Goal: Information Seeking & Learning: Check status

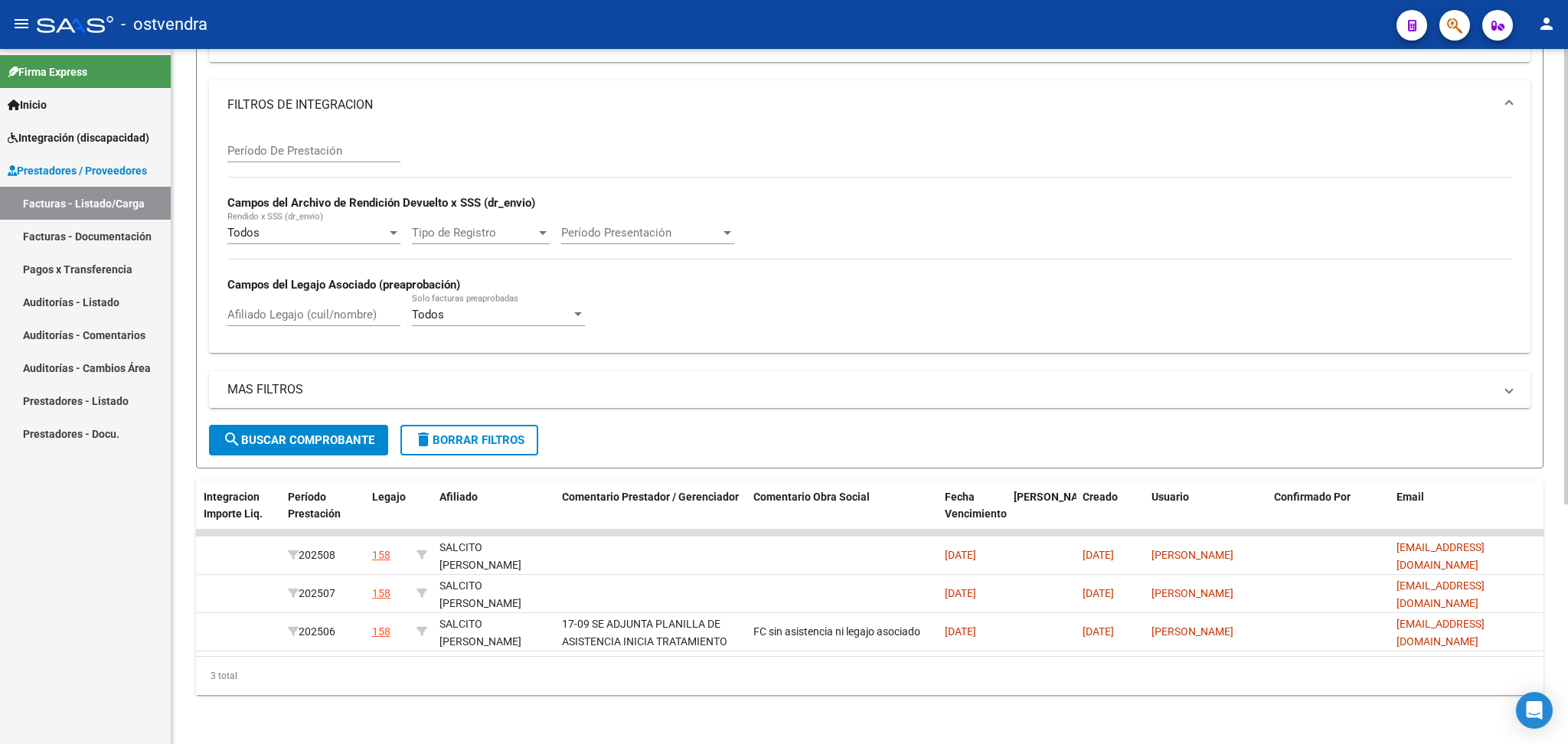
click at [487, 433] on span "delete Borrar Filtros" at bounding box center [470, 440] width 110 height 14
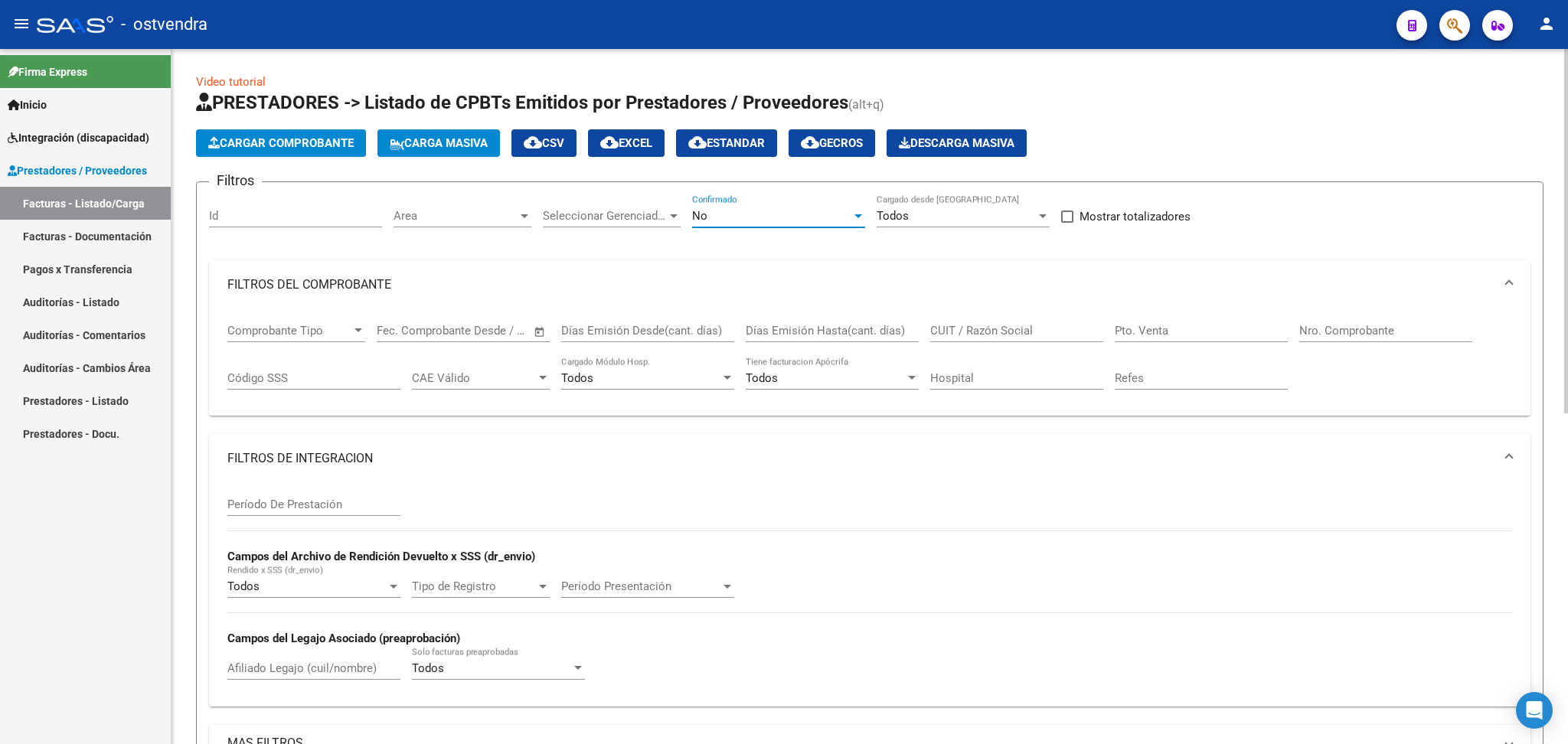
click at [739, 209] on div "No" at bounding box center [772, 216] width 159 height 14
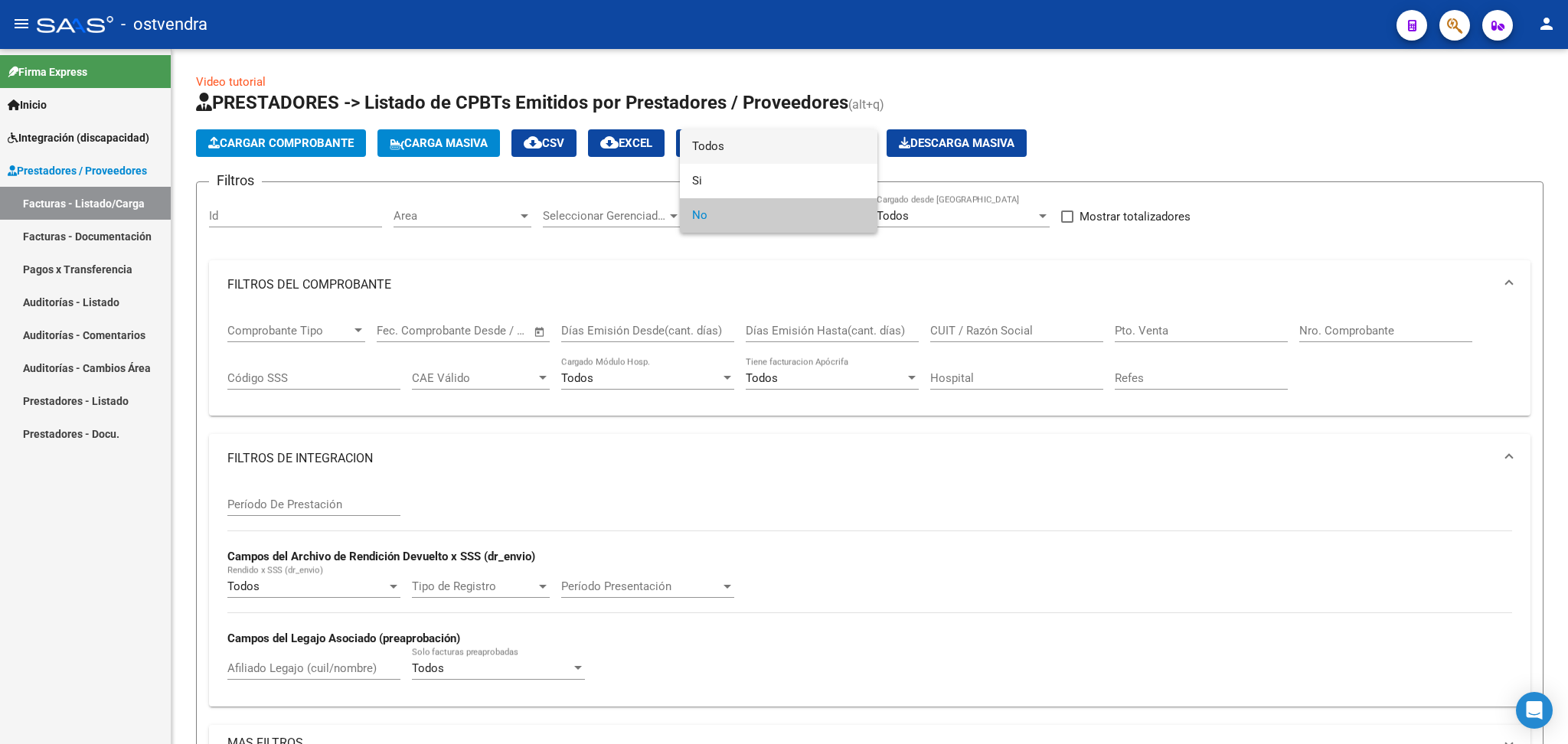
click at [737, 138] on span "Todos" at bounding box center [779, 146] width 173 height 35
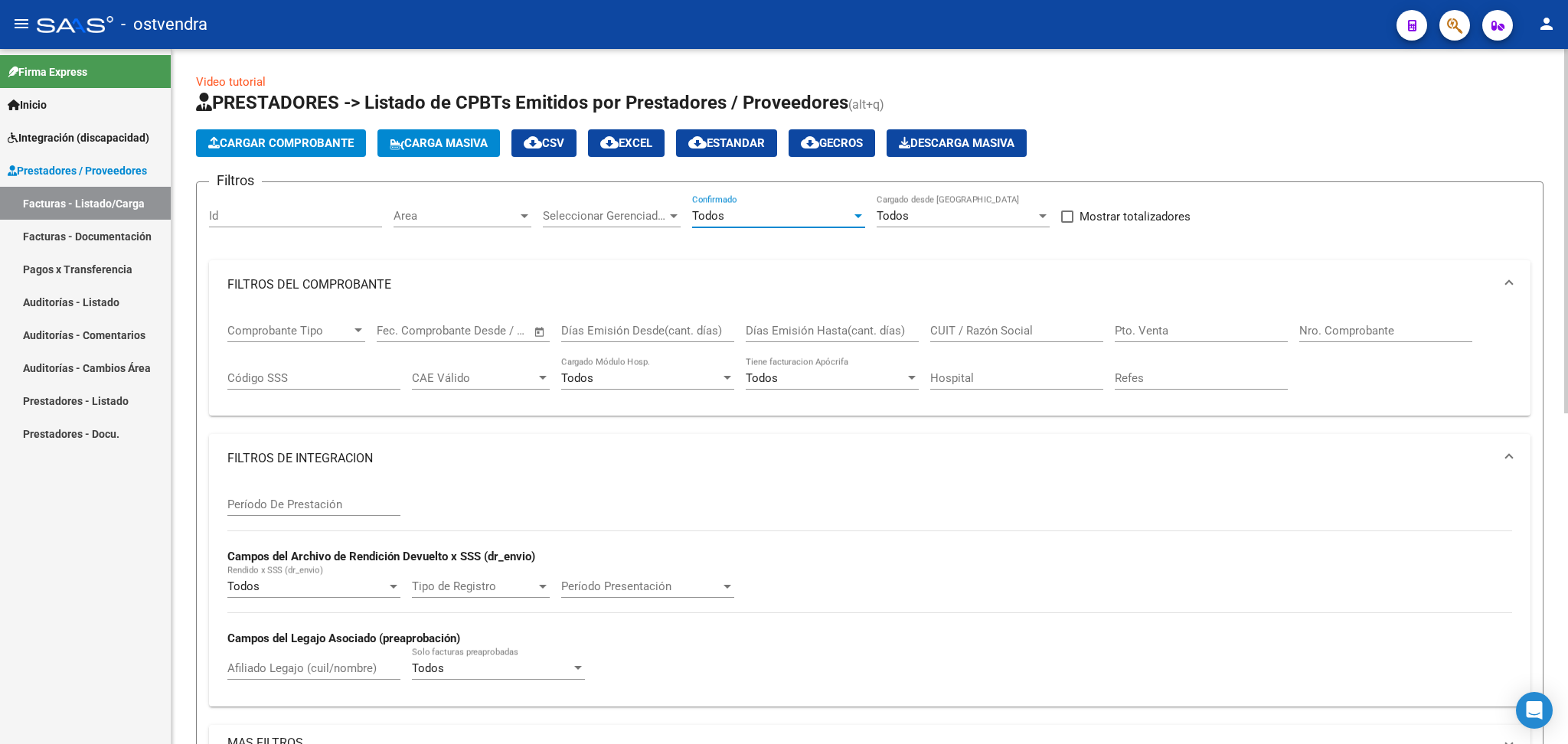
click at [1320, 325] on input "Nro. Comprobante" at bounding box center [1385, 331] width 173 height 14
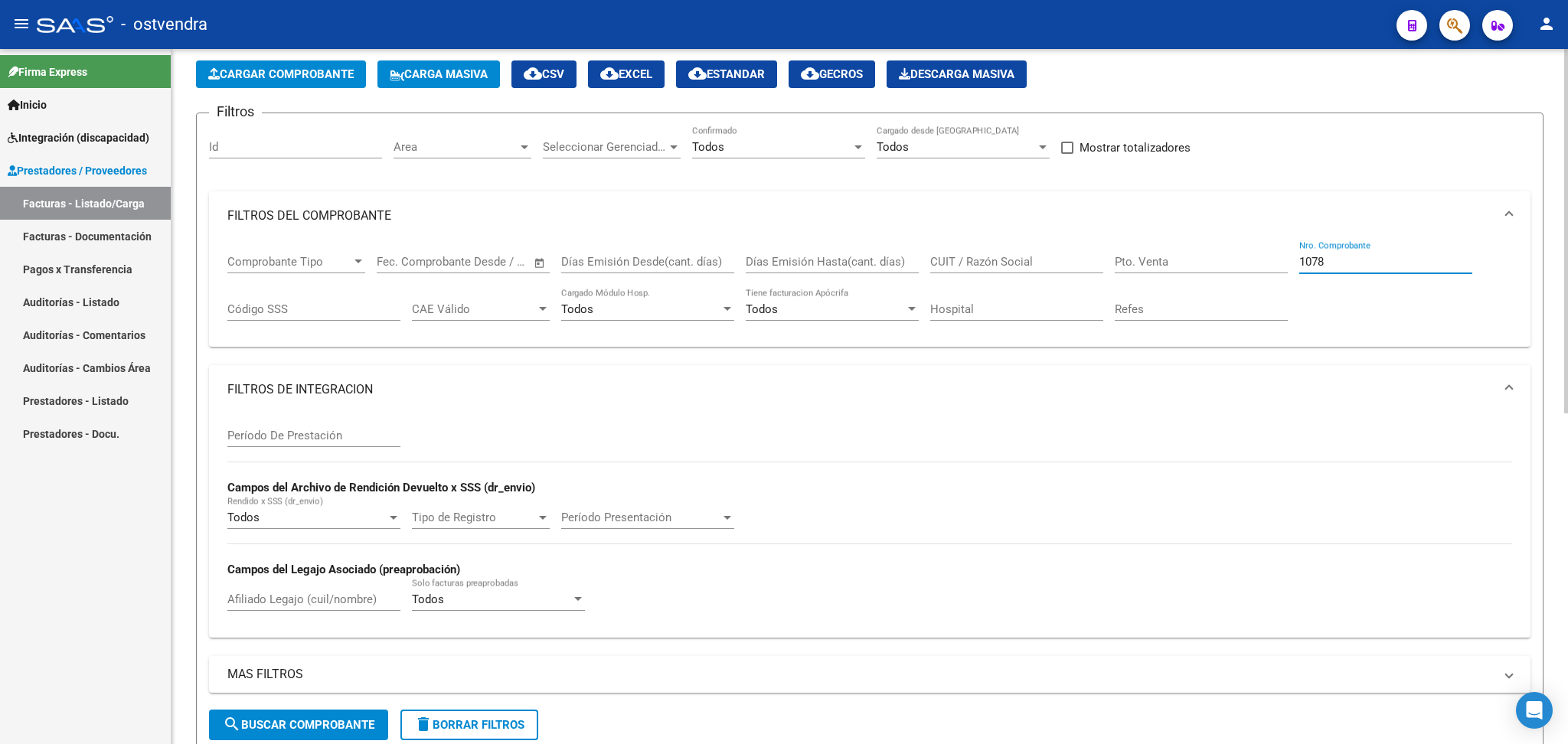
scroll to position [306, 0]
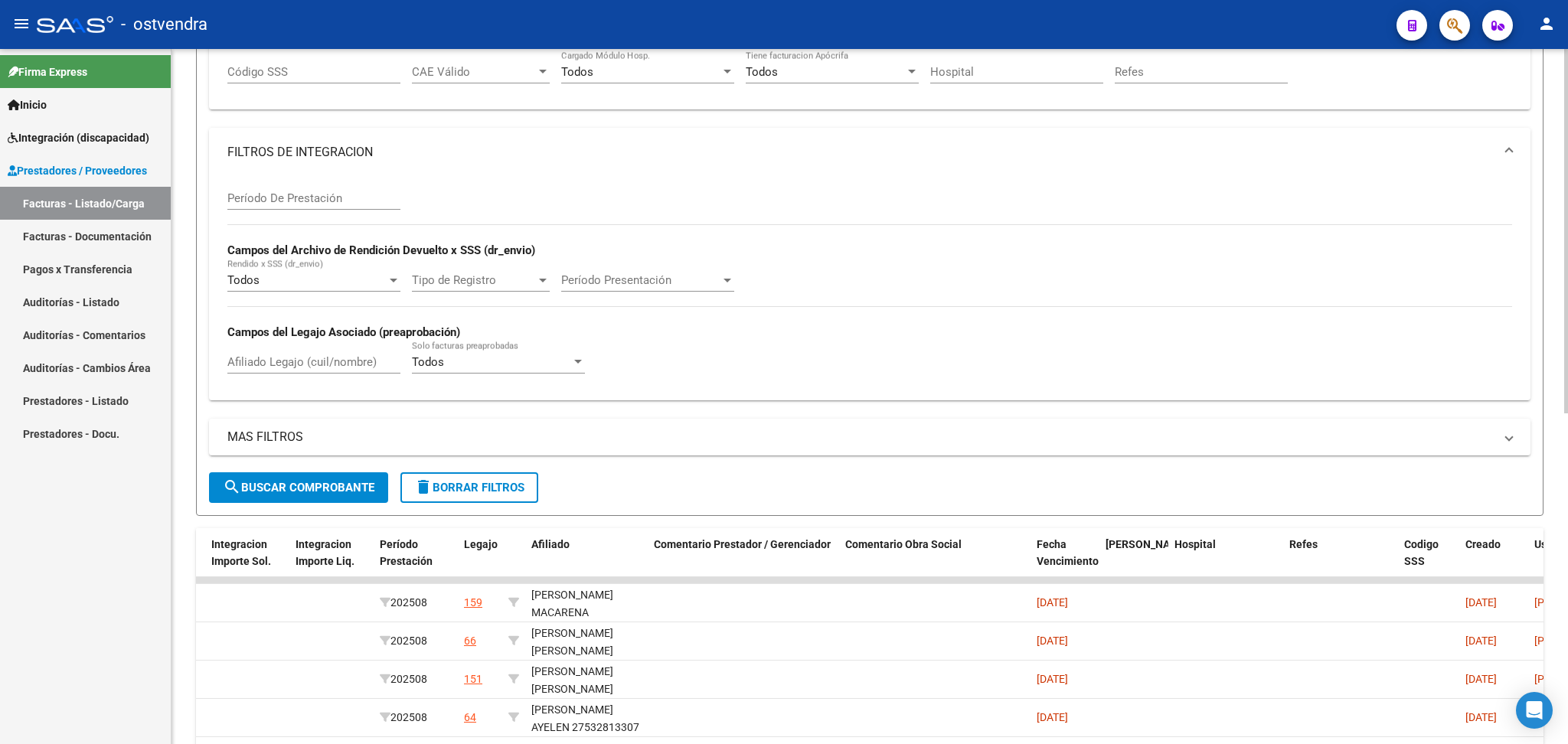
type input "1078"
click at [276, 494] on button "search Buscar Comprobante" at bounding box center [298, 487] width 179 height 30
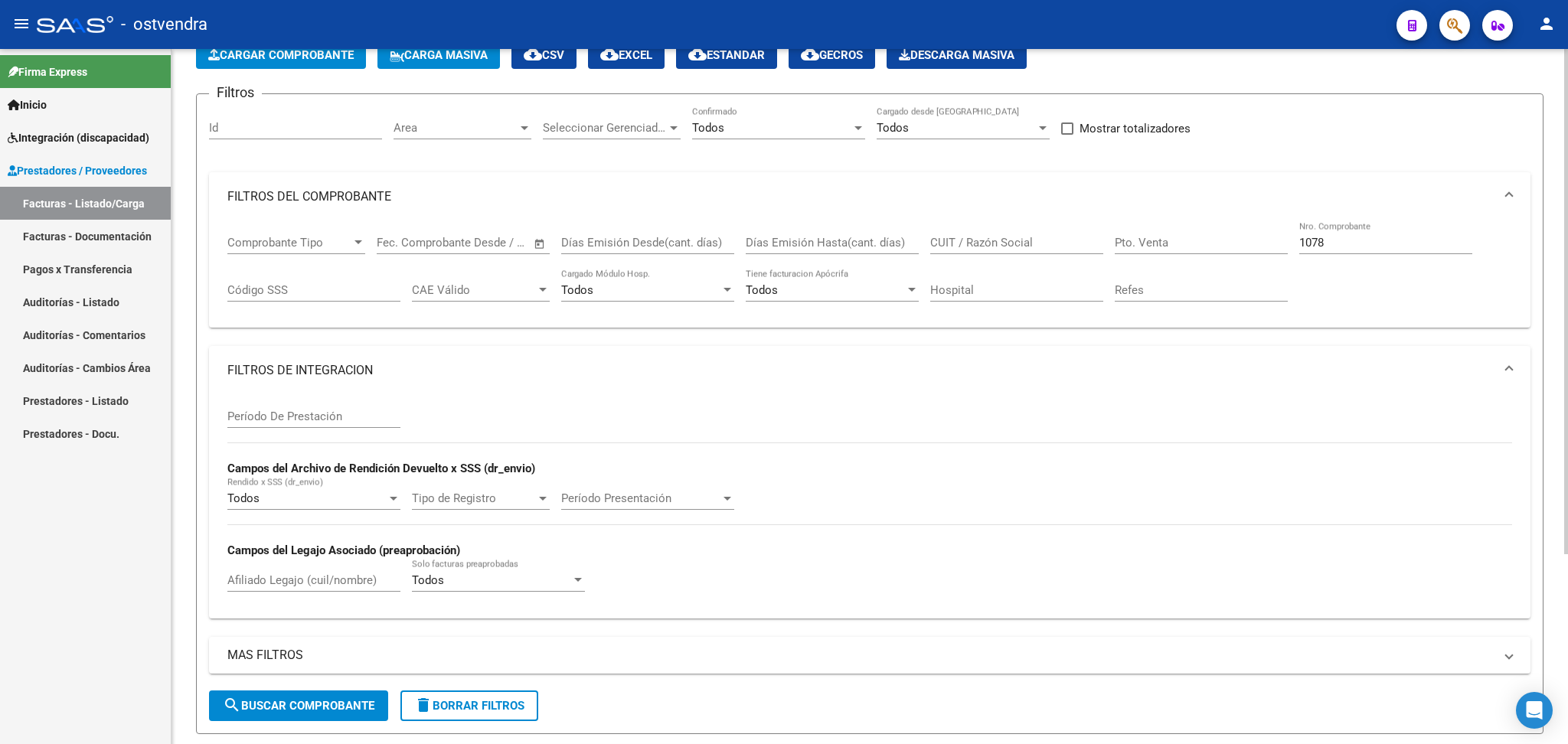
scroll to position [262, 0]
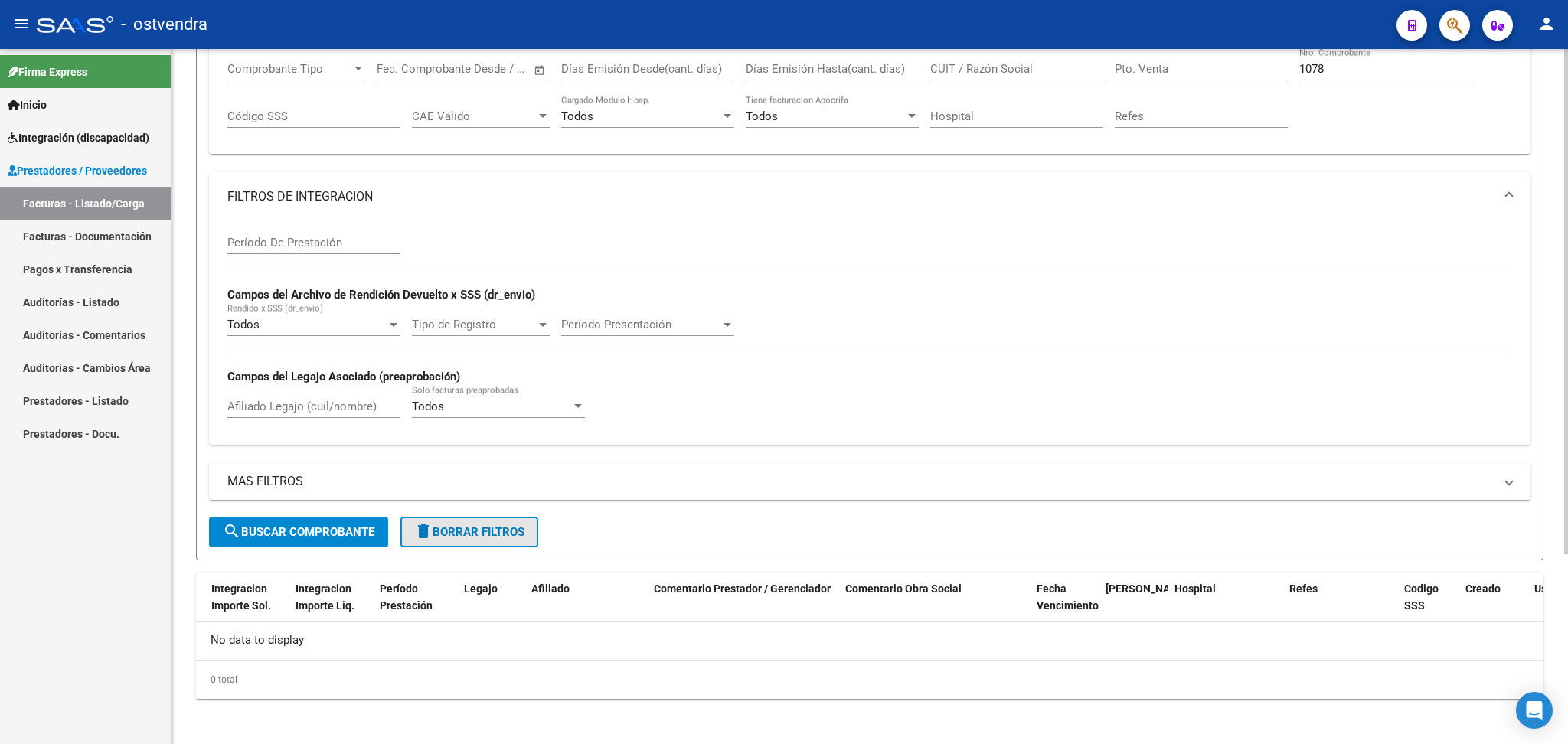
click at [487, 536] on button "delete Borrar Filtros" at bounding box center [469, 532] width 138 height 30
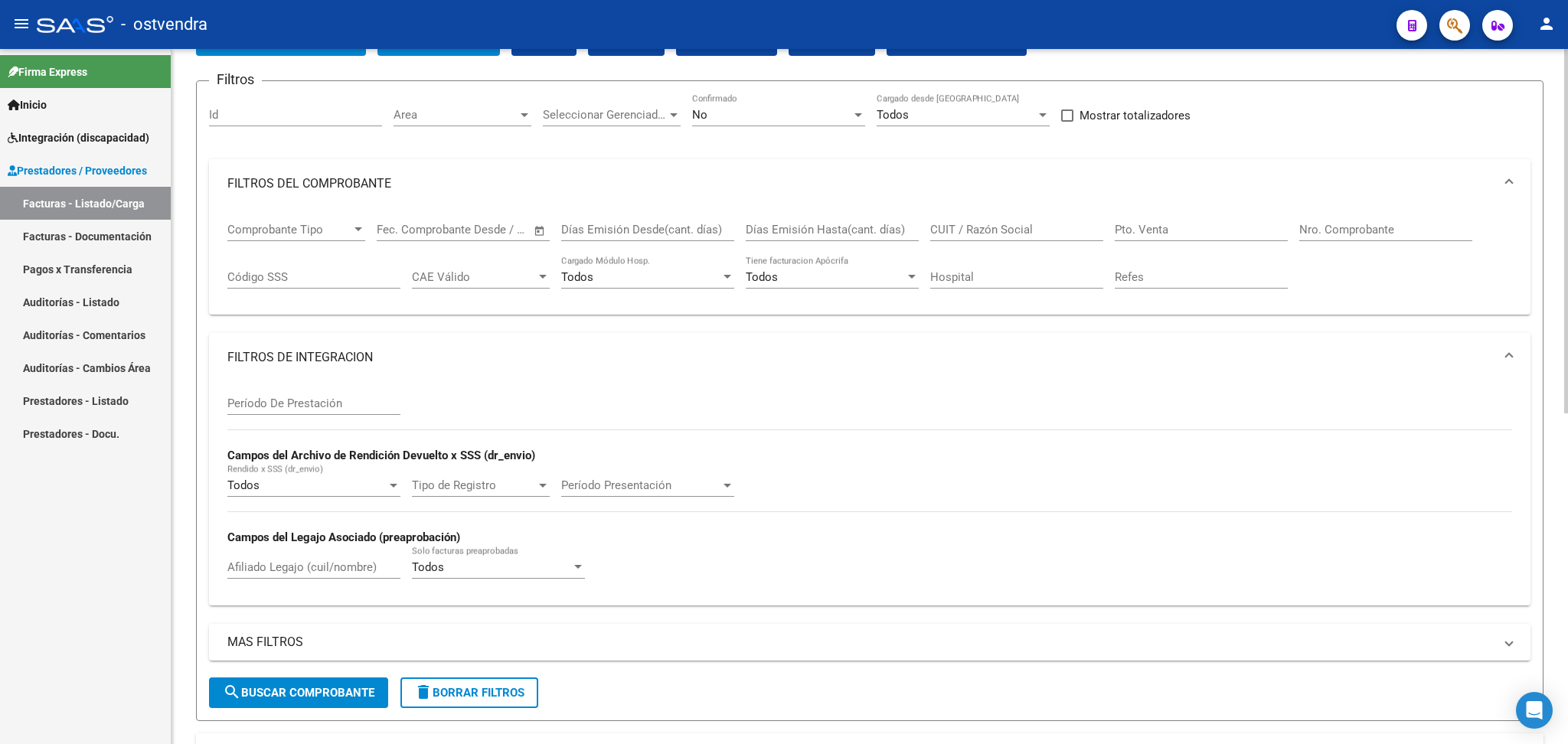
scroll to position [0, 0]
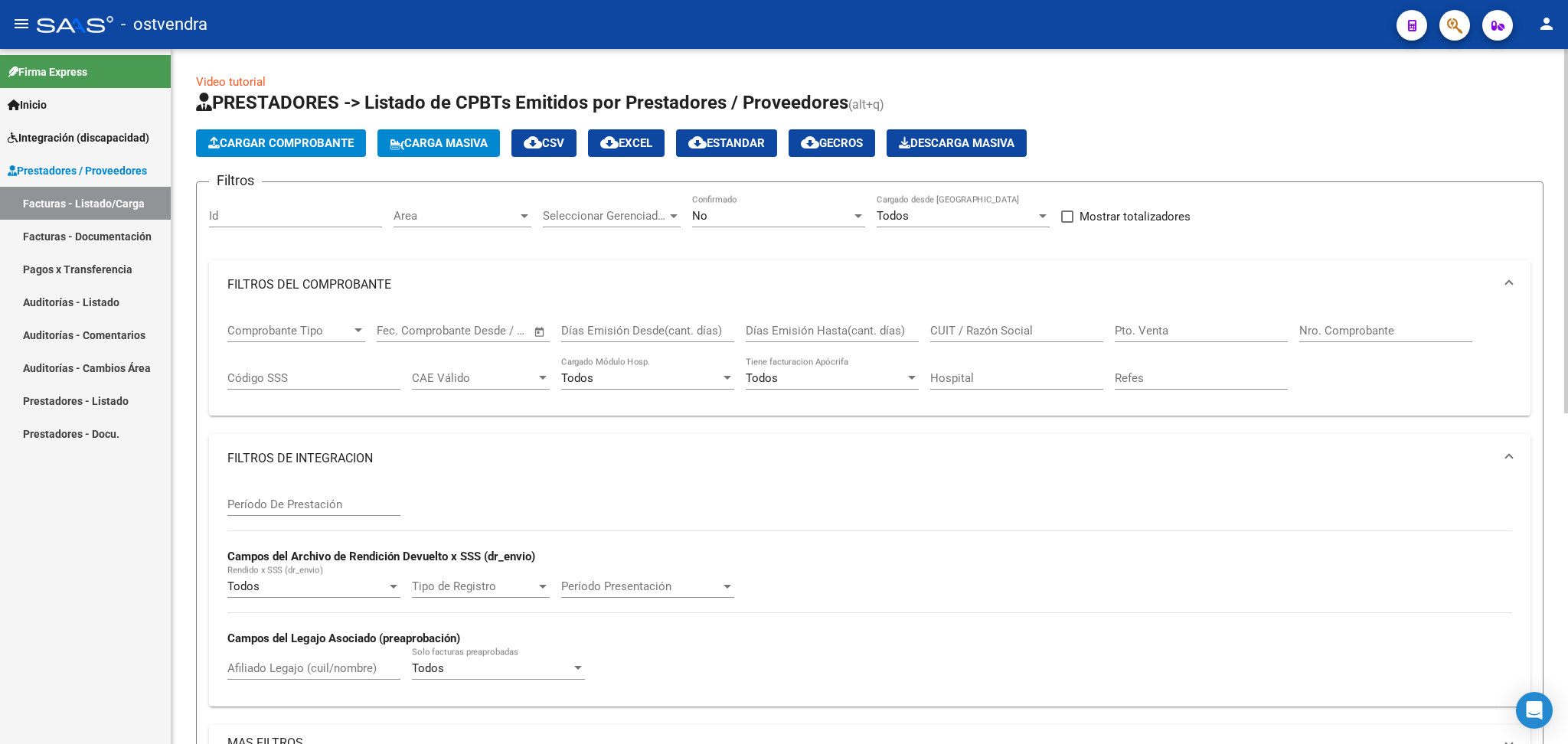
click at [731, 216] on div "No" at bounding box center [772, 216] width 159 height 14
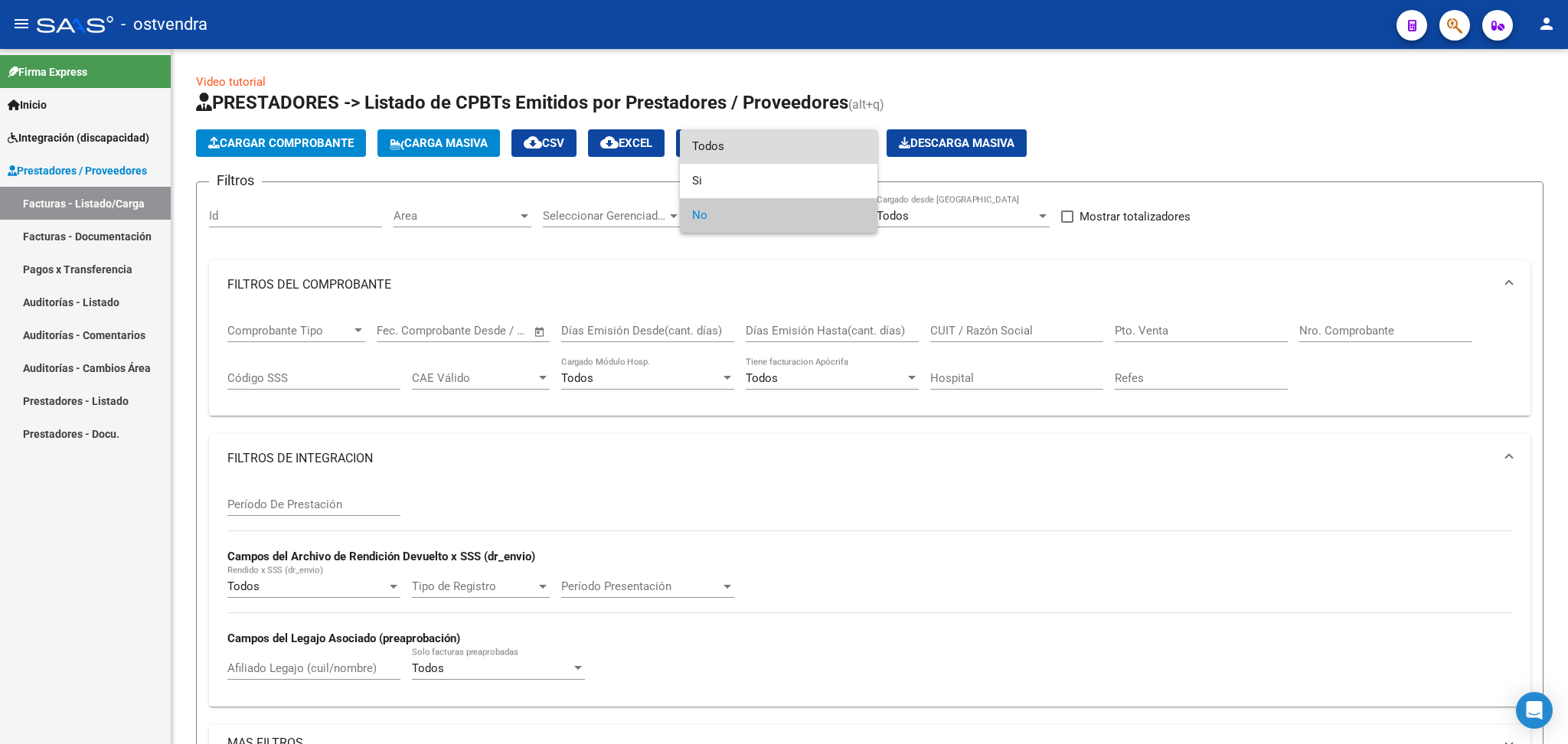
click at [736, 150] on span "Todos" at bounding box center [779, 146] width 173 height 35
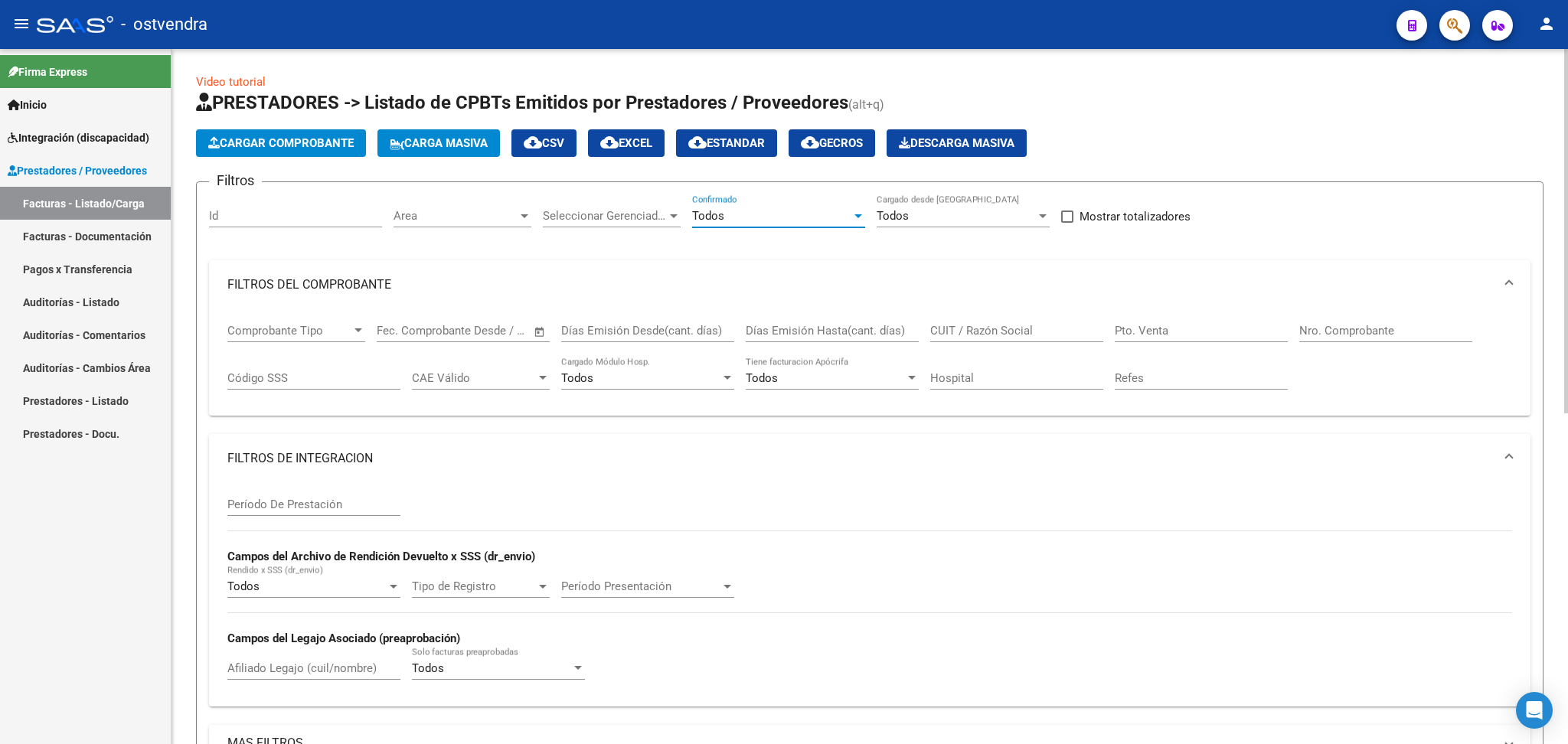
click at [1354, 331] on input "Nro. Comprobante" at bounding box center [1385, 331] width 173 height 14
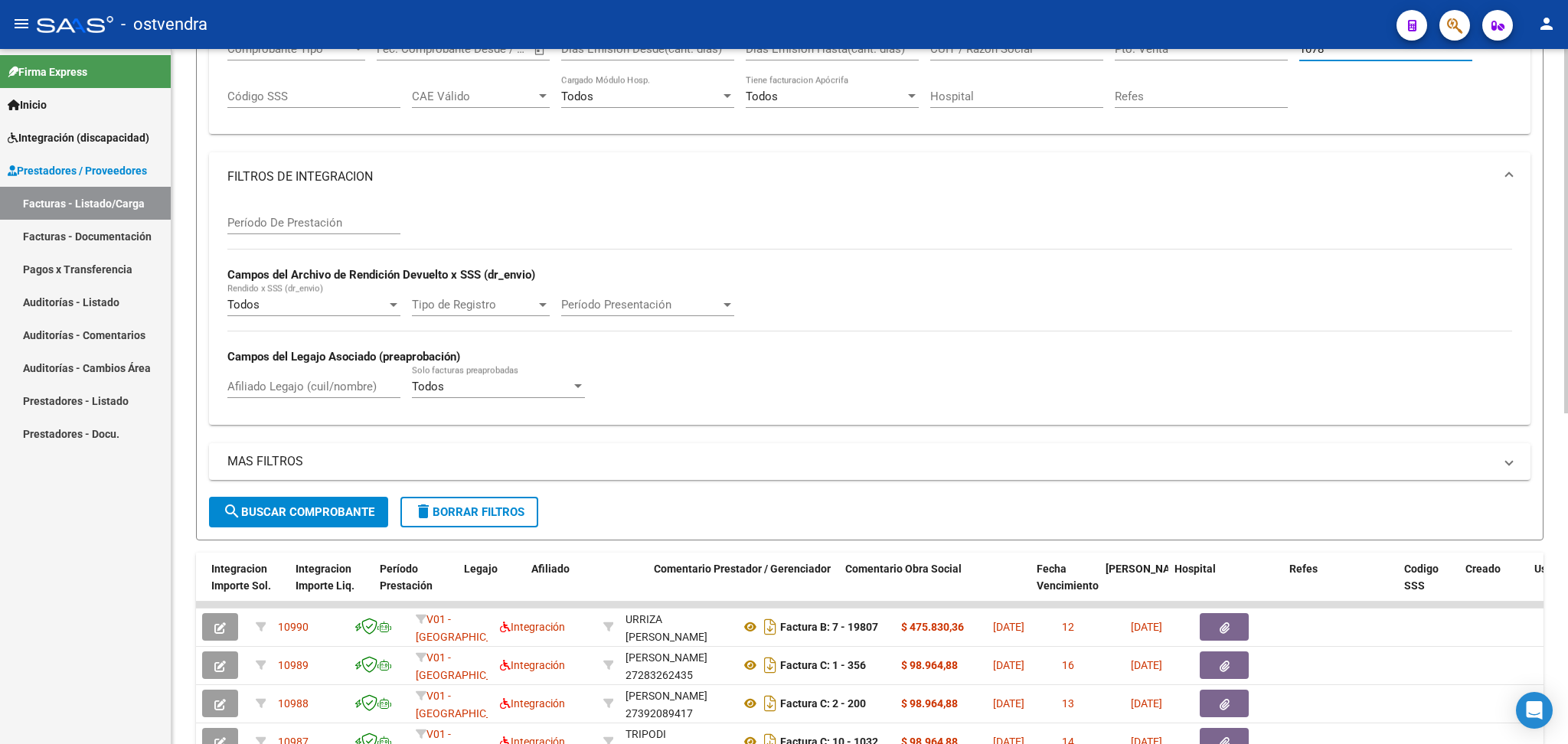
scroll to position [306, 0]
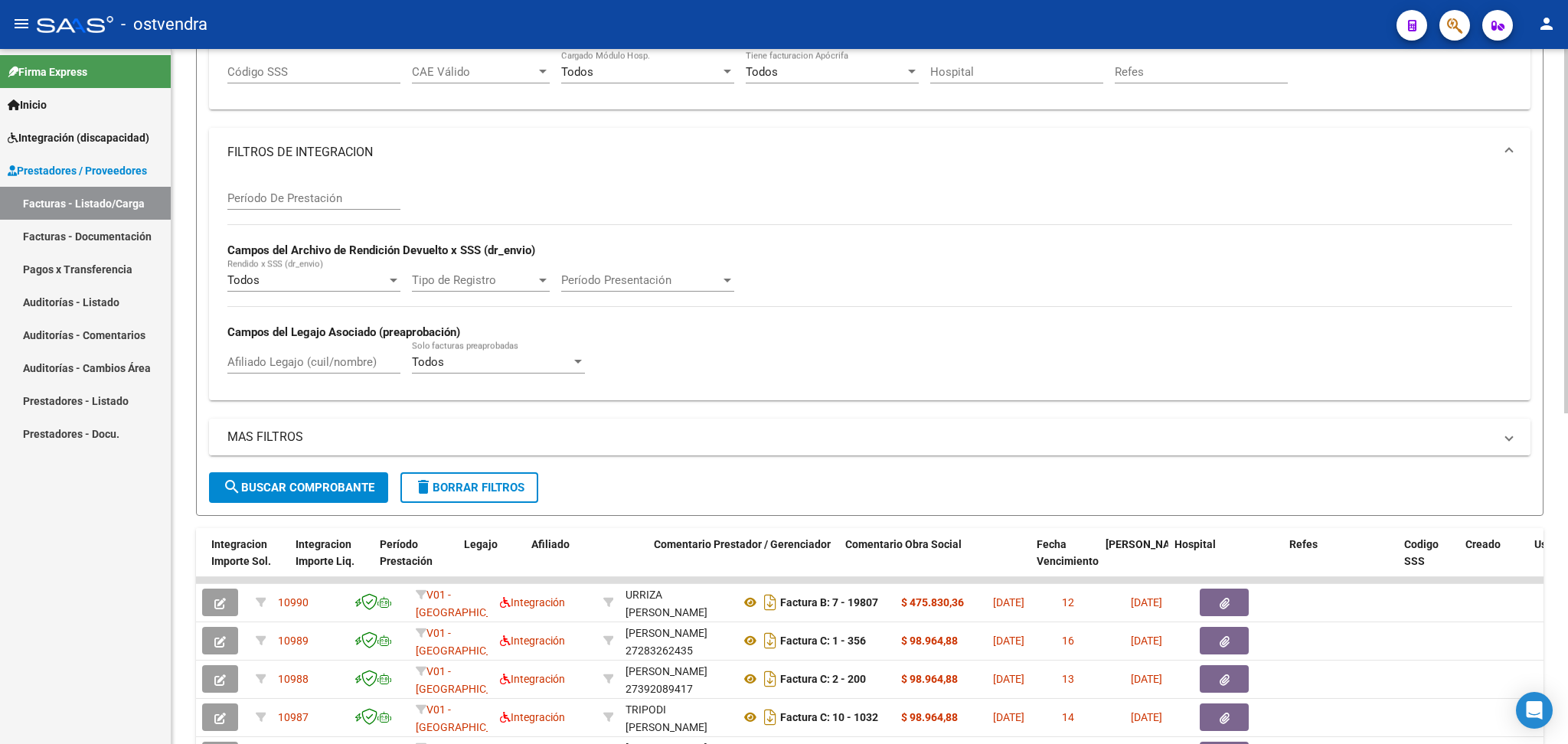
click at [352, 431] on mat-panel-title "MAS FILTROS" at bounding box center [860, 437] width 1266 height 17
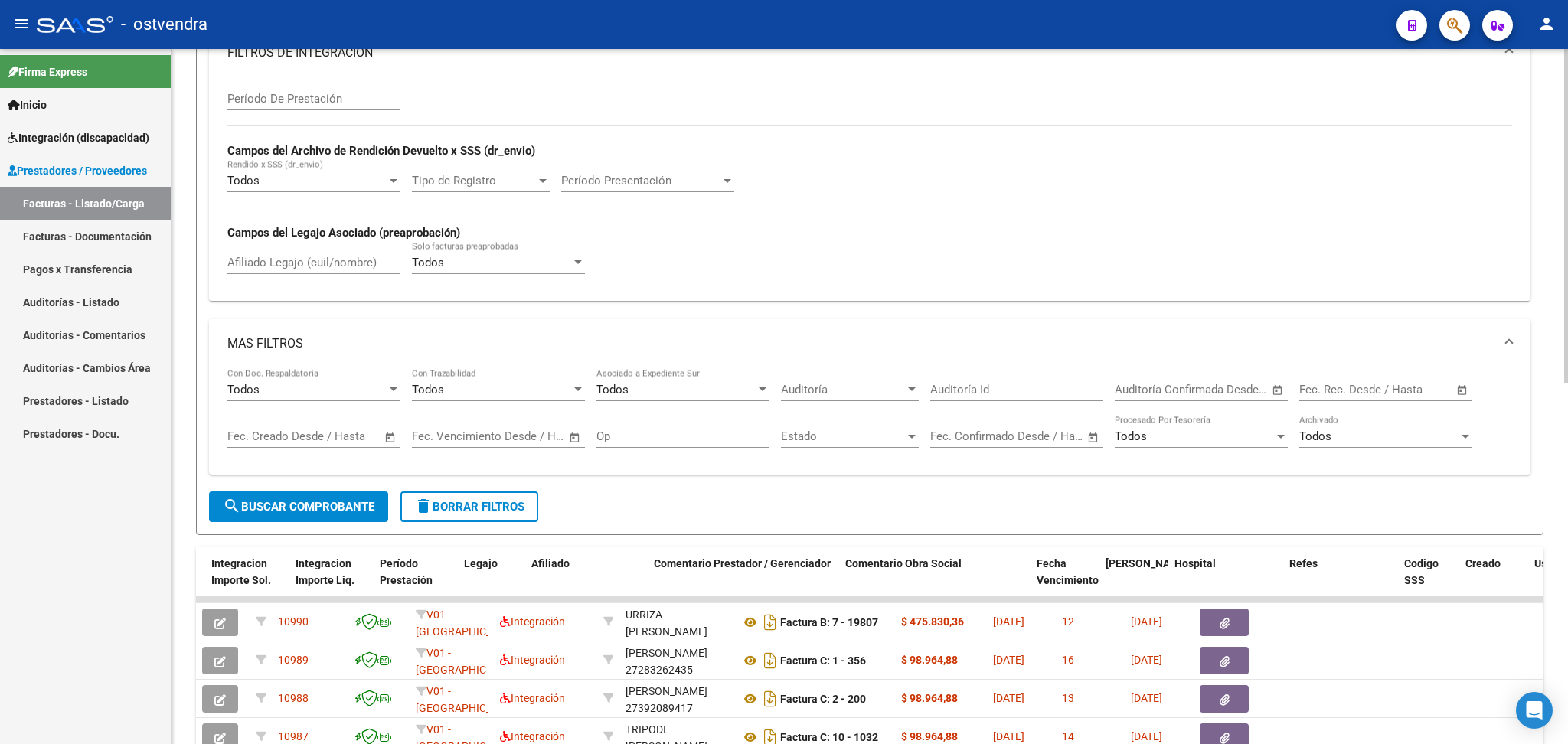
scroll to position [408, 0]
click at [304, 503] on span "search Buscar Comprobante" at bounding box center [298, 504] width 152 height 14
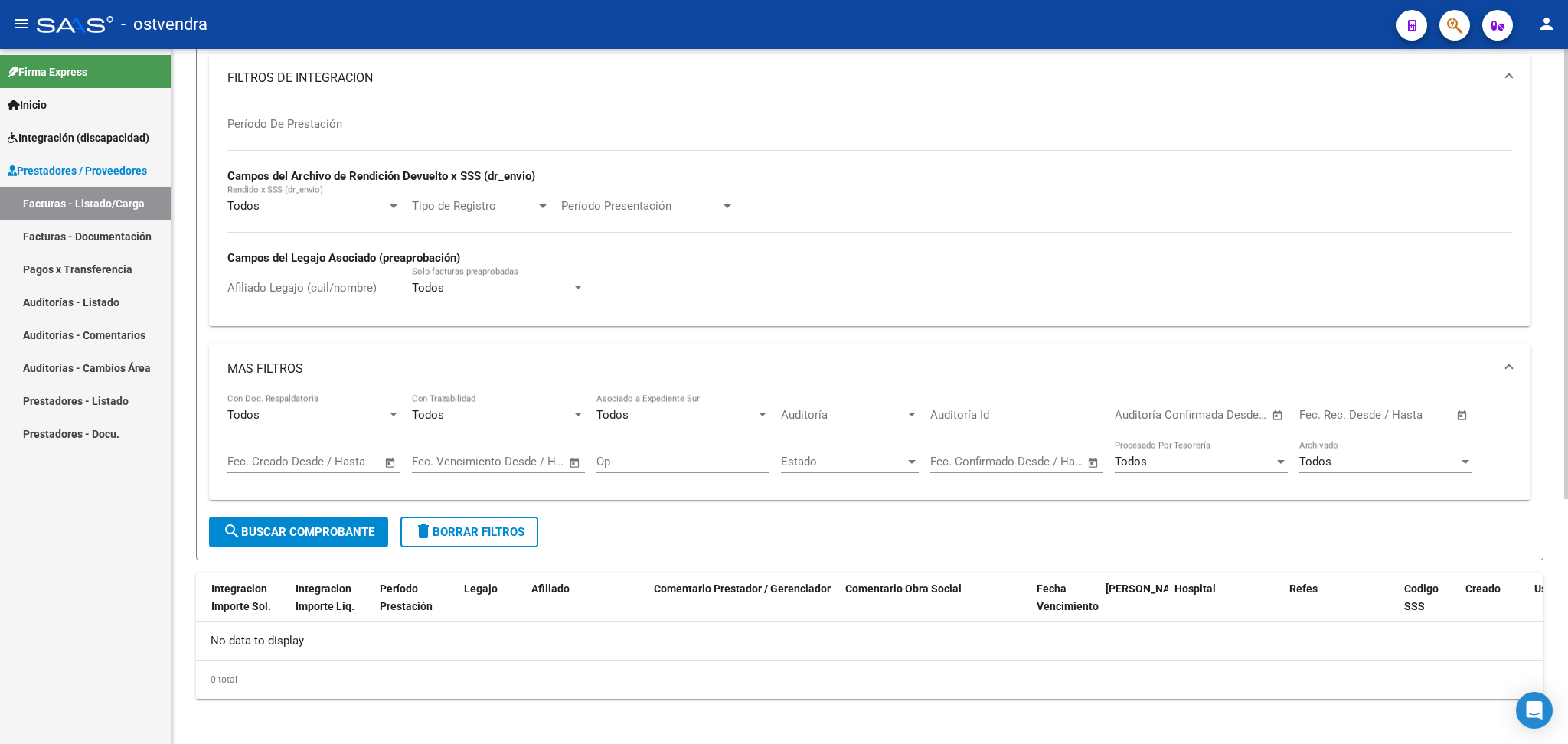
scroll to position [0, 0]
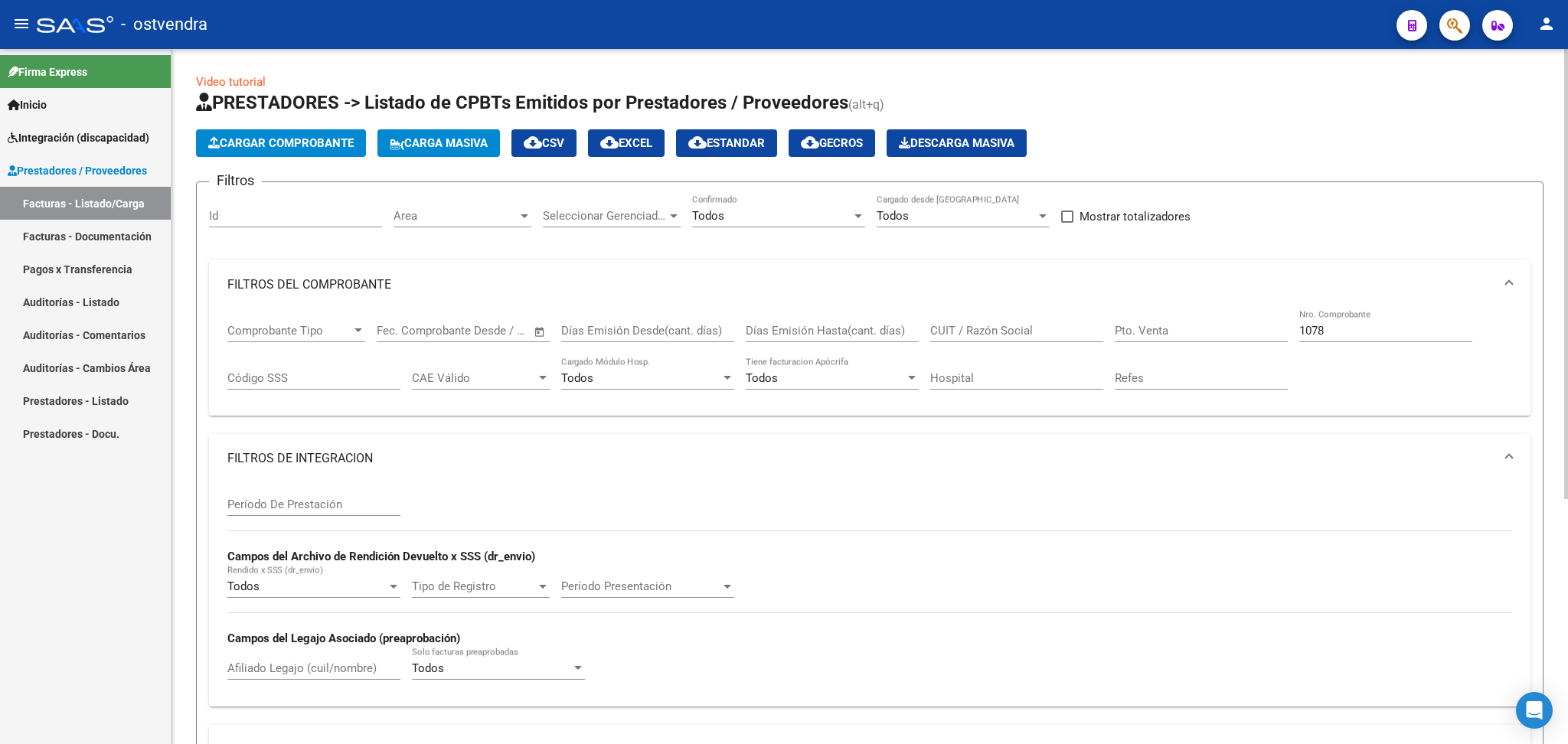
click at [1365, 318] on div "1078 Nro. Comprobante" at bounding box center [1385, 325] width 173 height 33
type input "1"
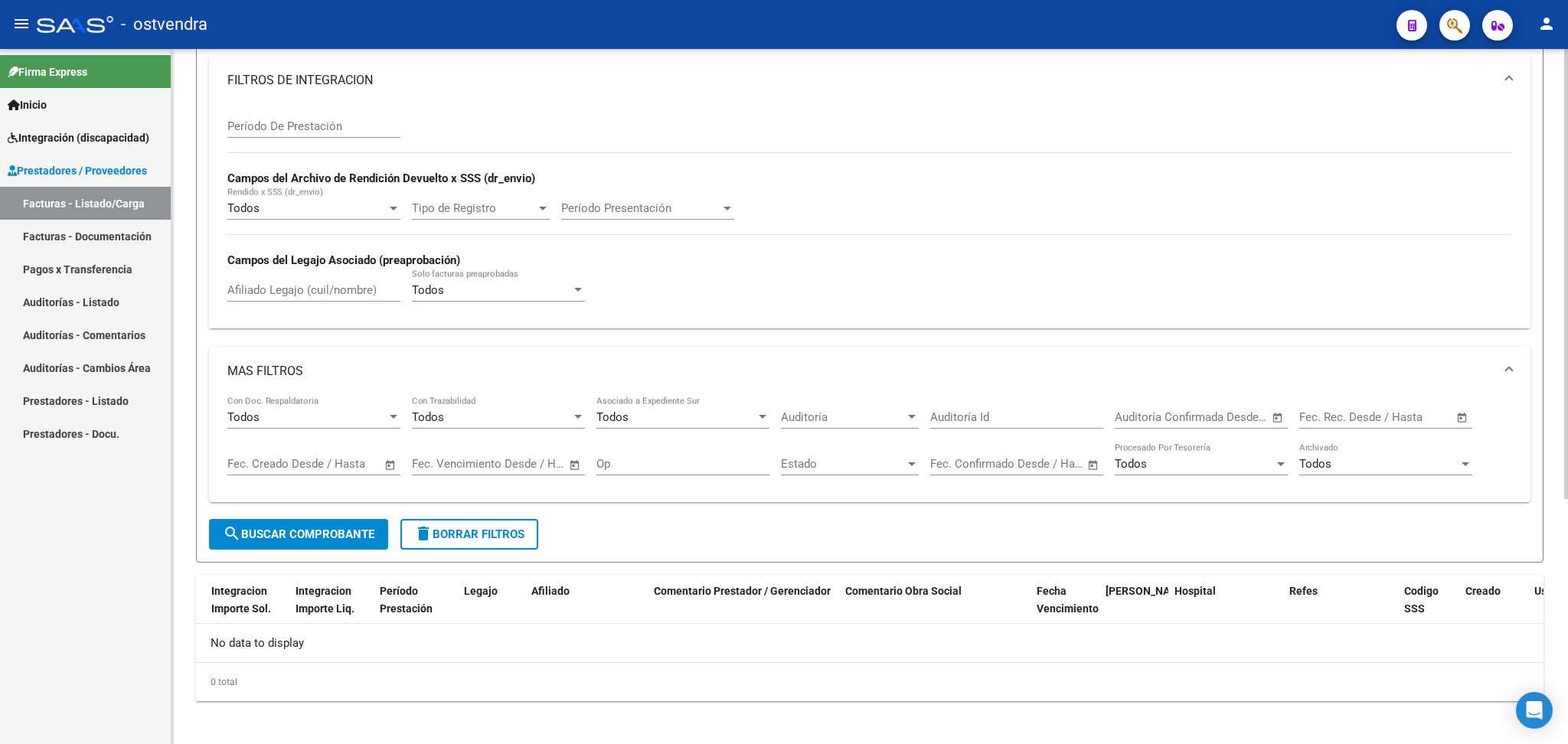
scroll to position [381, 0]
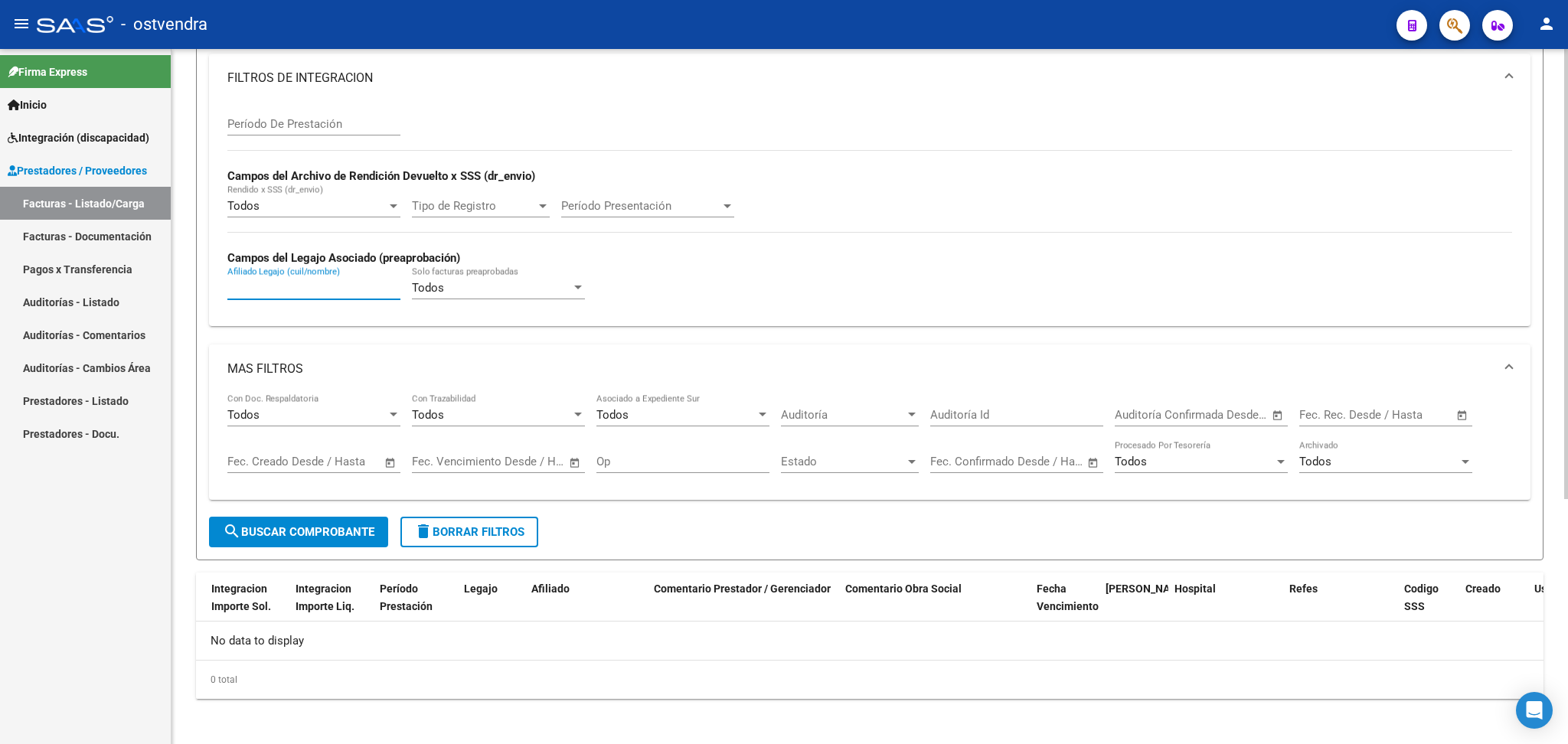
click at [317, 289] on input "Afiliado Legajo (cuil/nombre)" at bounding box center [313, 288] width 173 height 14
type input "hoffman"
click at [280, 533] on span "search Buscar Comprobante" at bounding box center [298, 533] width 152 height 14
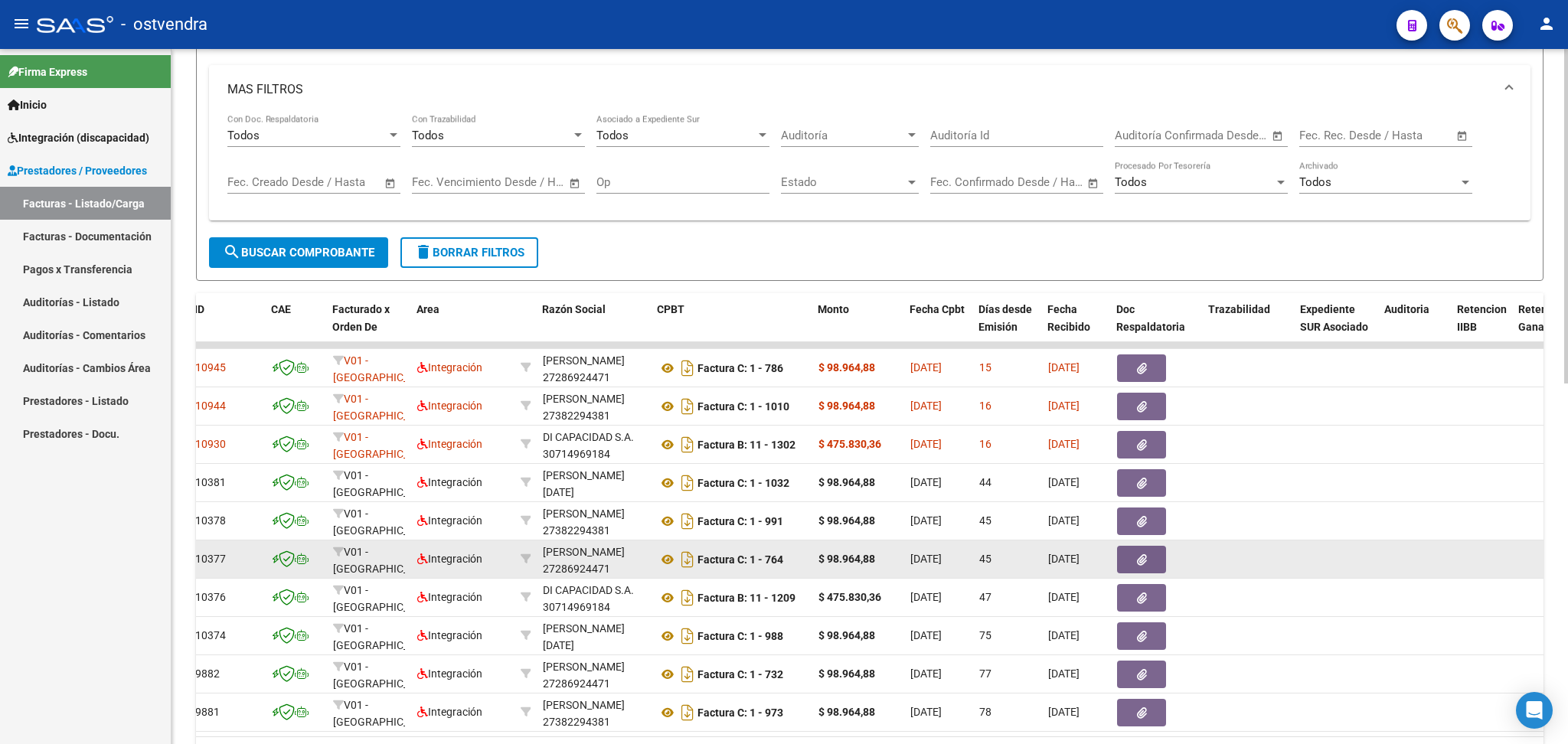
scroll to position [686, 0]
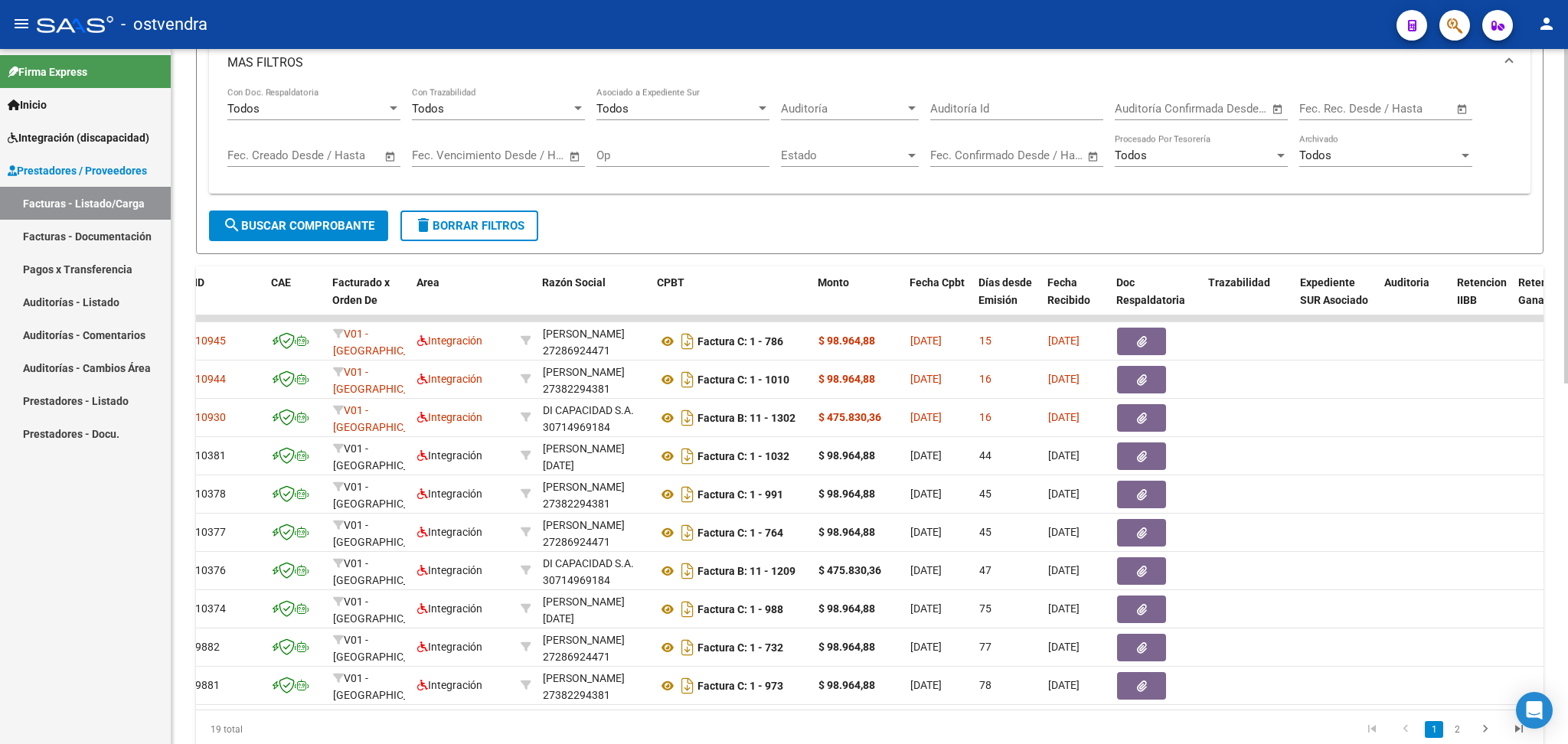
click at [709, 704] on datatable-selection "10945 V01 - Viasano Integración [PERSON_NAME] 27286924471 Factura C: 1 - 786 $ …" at bounding box center [788, 701] width 1348 height 14
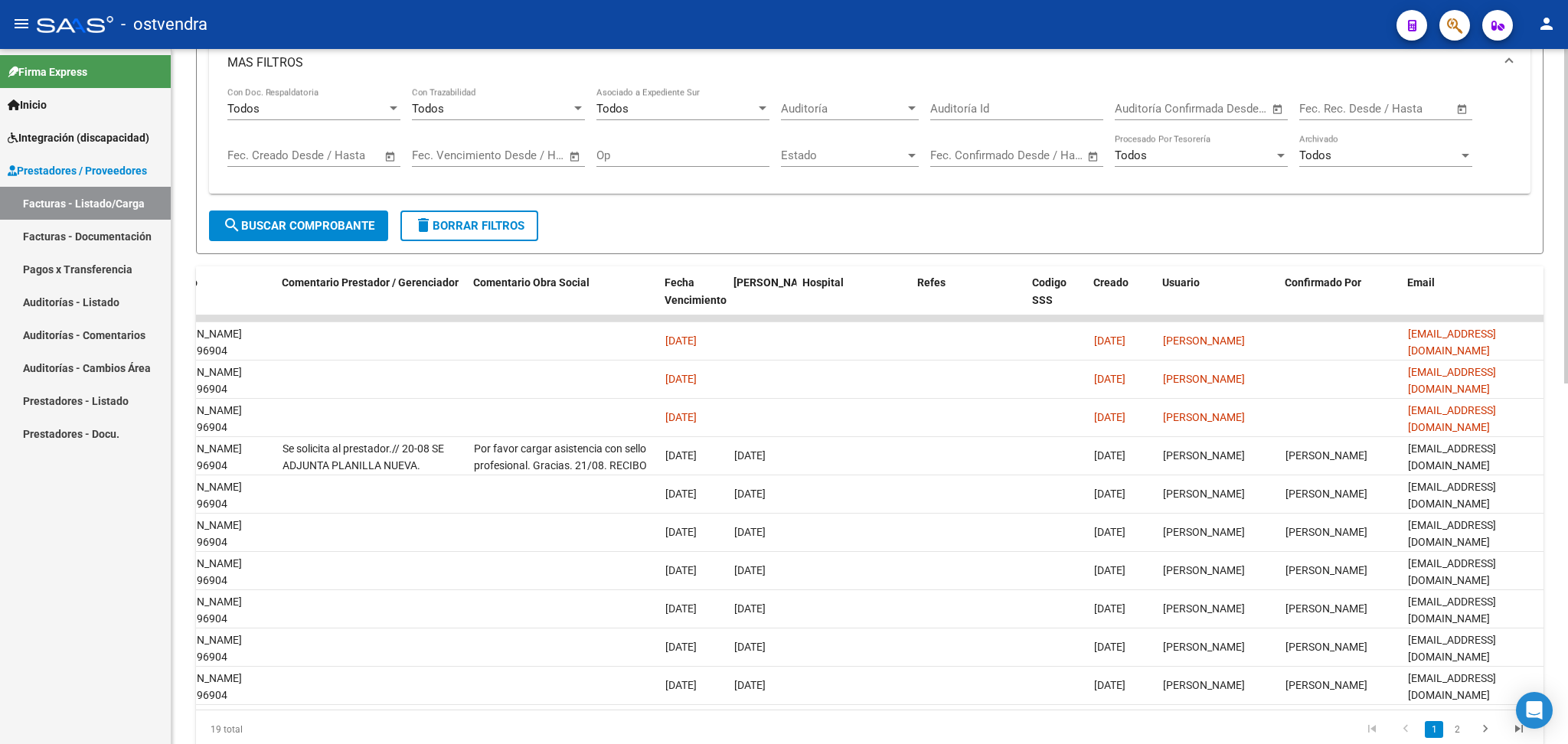
scroll to position [0, 2371]
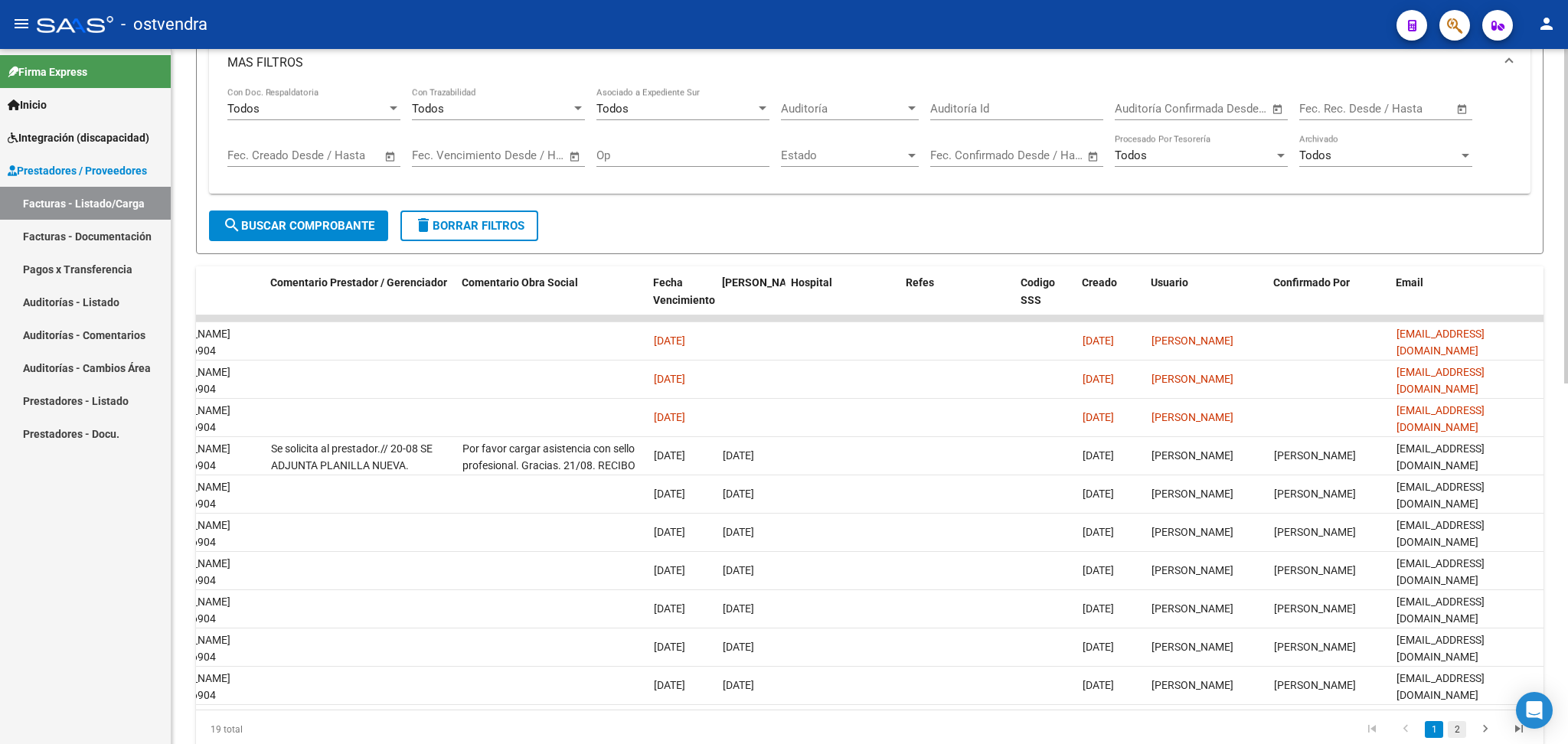
click at [1459, 738] on link "2" at bounding box center [1457, 729] width 19 height 17
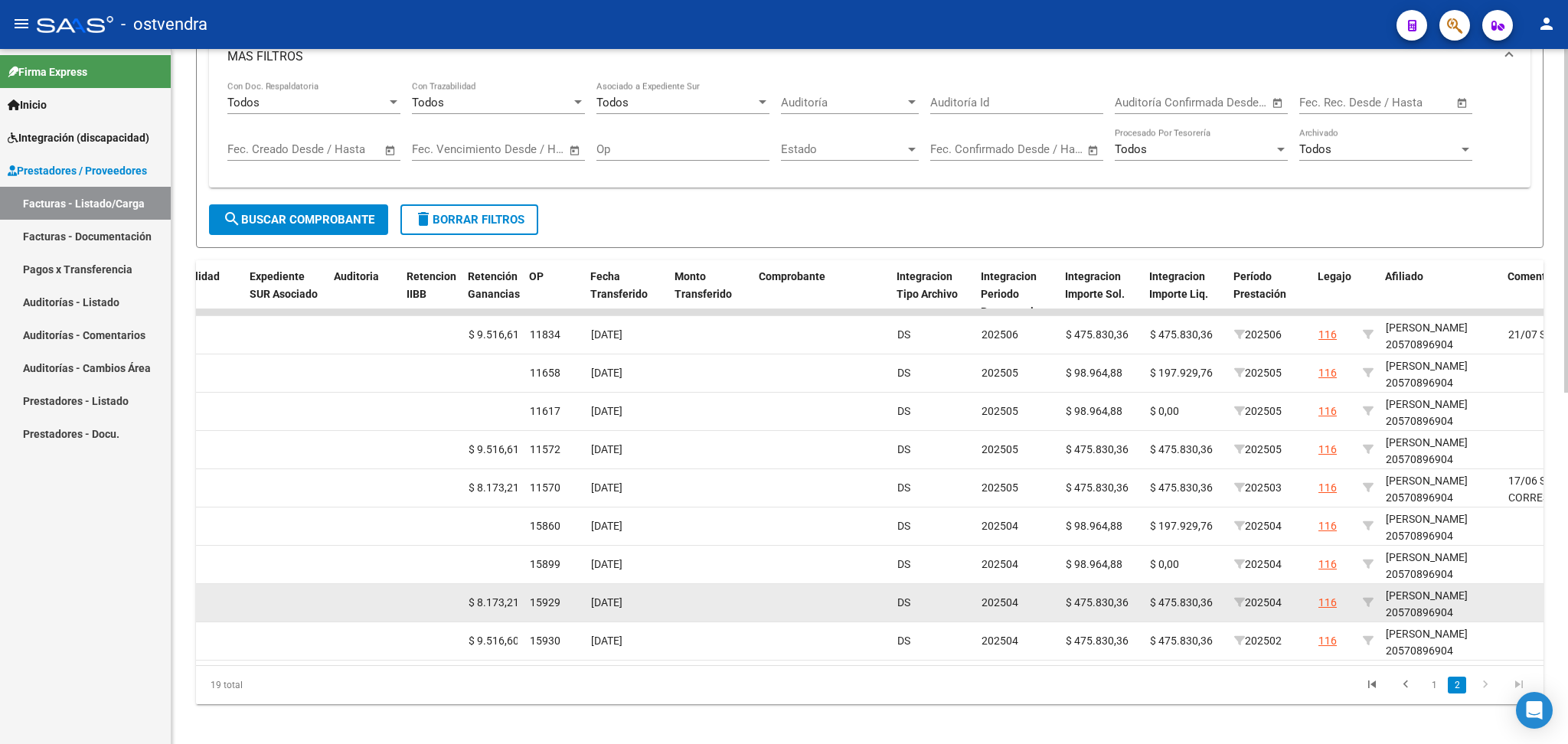
scroll to position [715, 0]
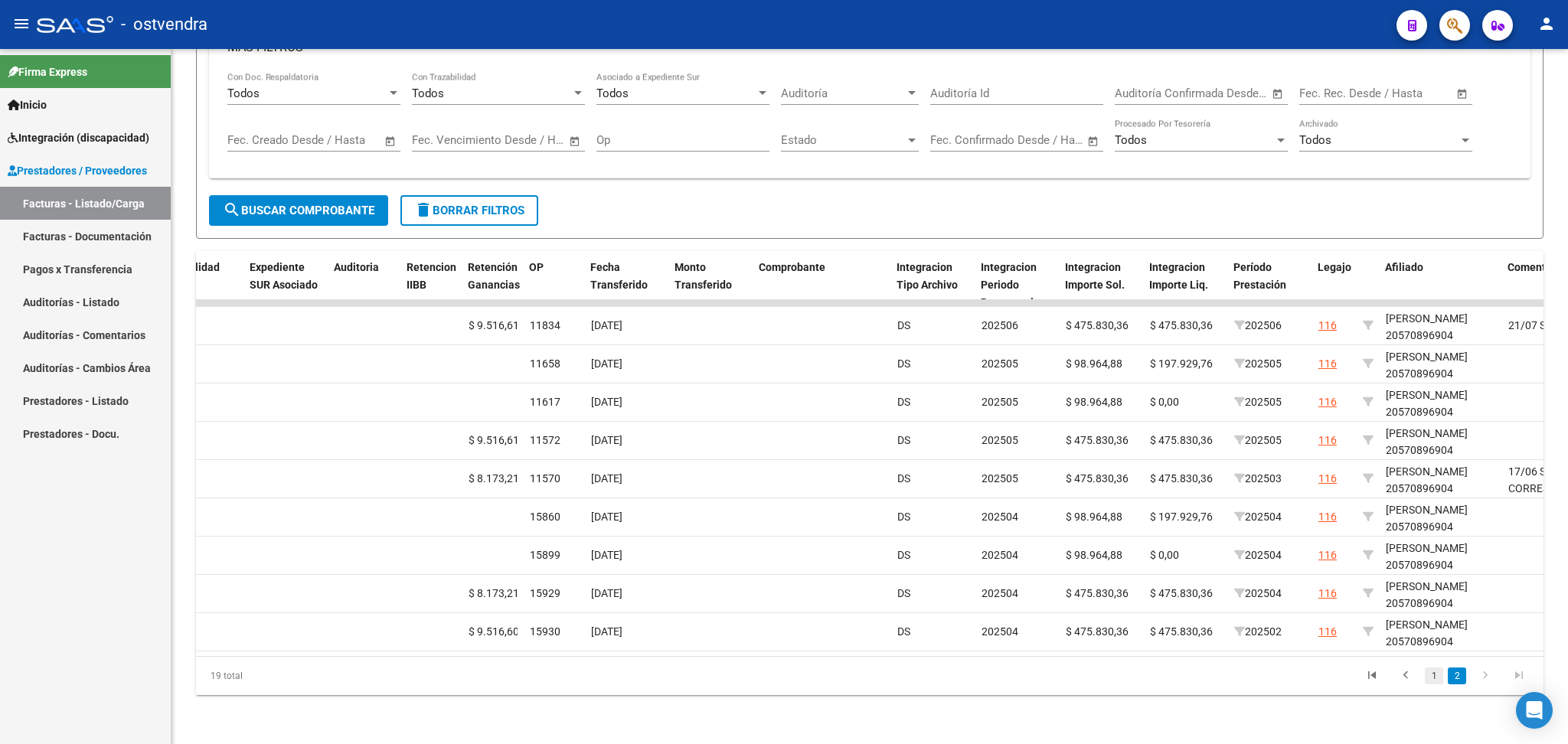
click at [1429, 677] on link "1" at bounding box center [1434, 676] width 19 height 17
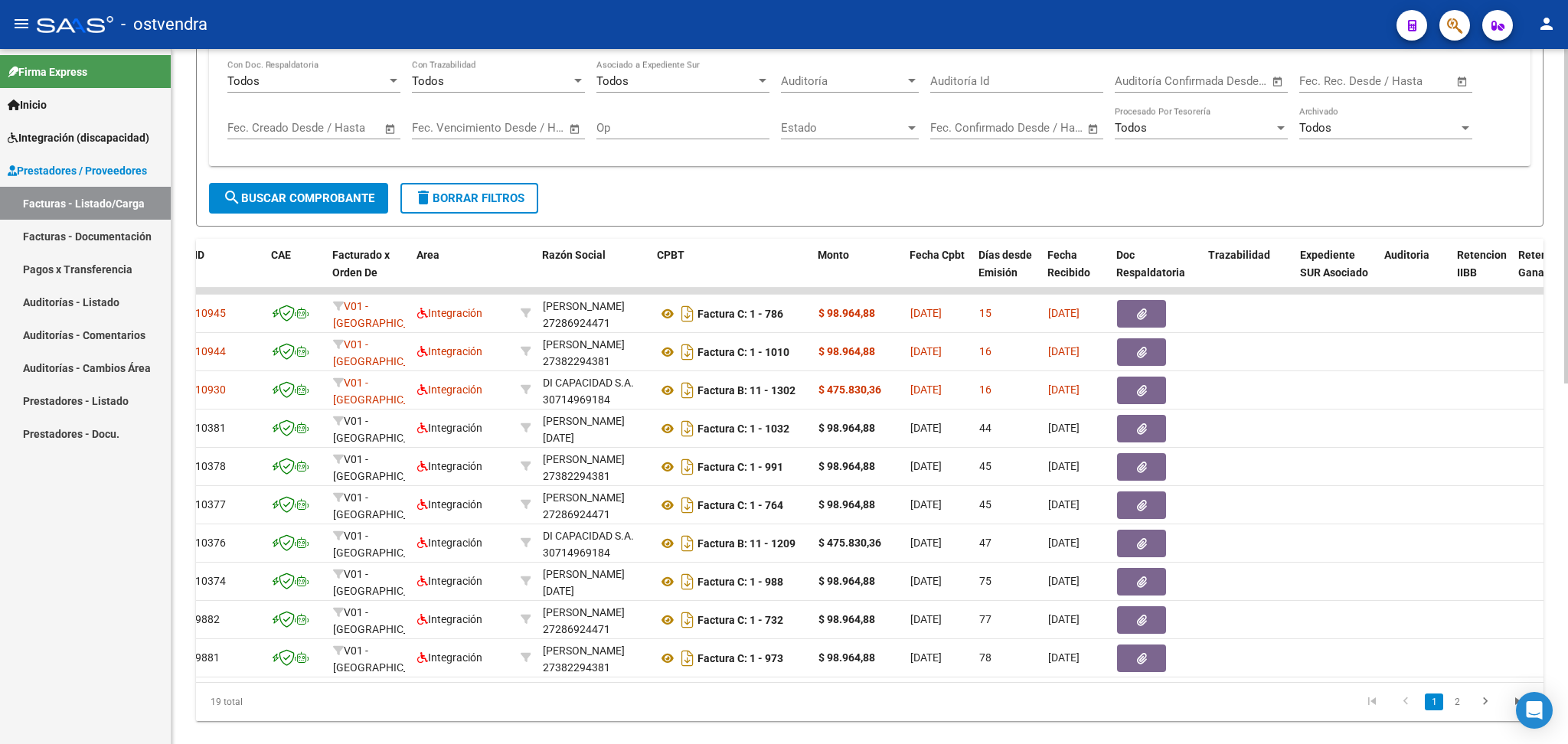
scroll to position [0, 78]
